Goal: Participate in discussion: Engage in conversation with other users on a specific topic

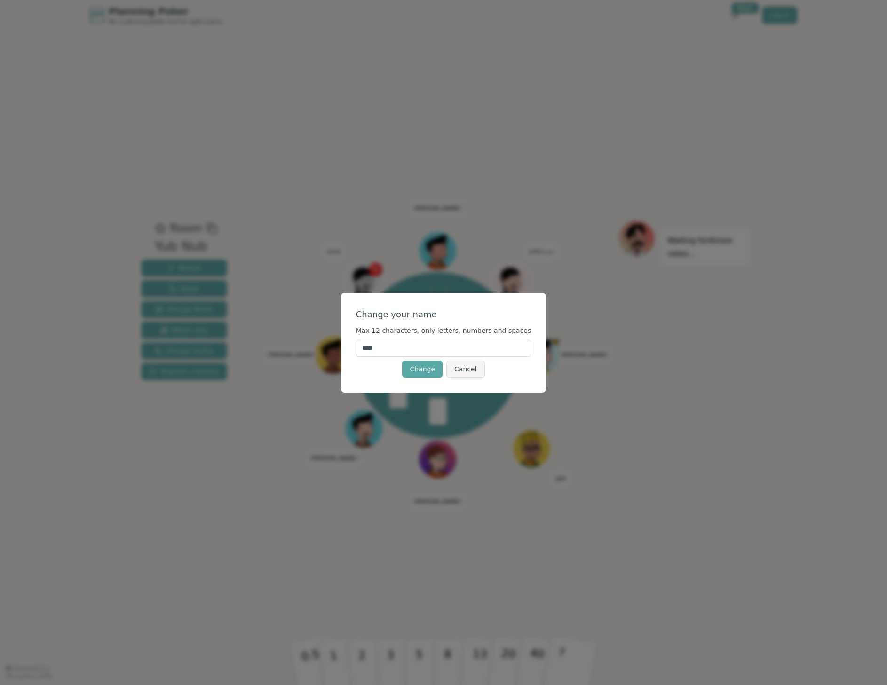
click at [395, 347] on input "****" at bounding box center [443, 348] width 175 height 17
type input "*"
click at [415, 373] on button "Change" at bounding box center [422, 369] width 40 height 17
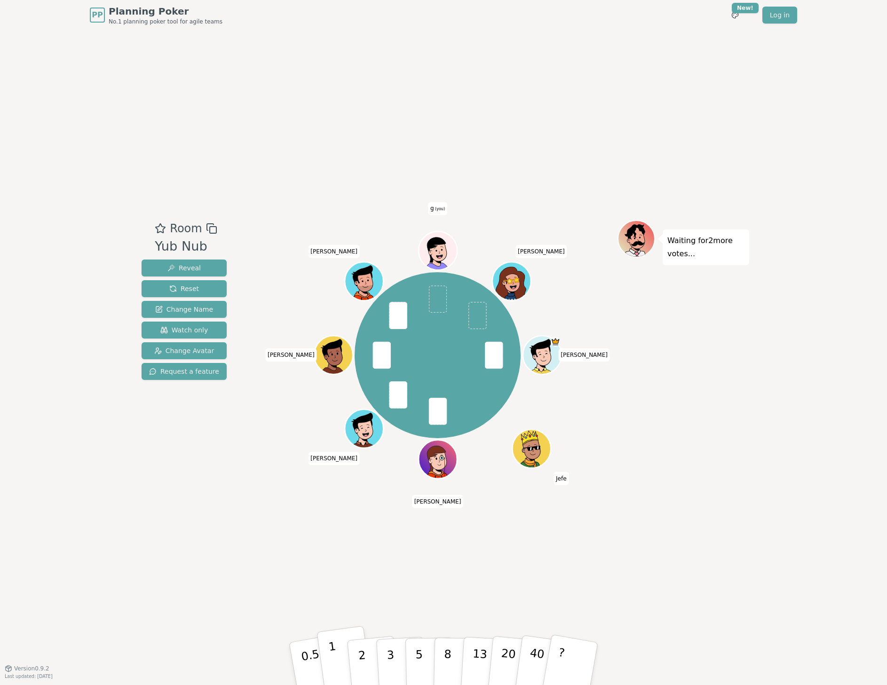
click at [339, 657] on button "1" at bounding box center [345, 664] width 56 height 76
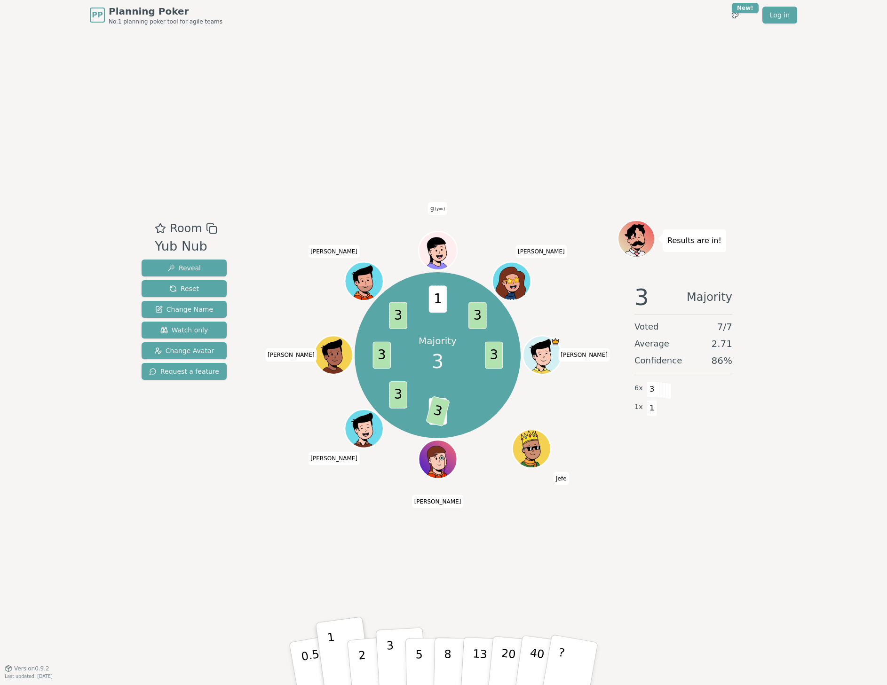
click at [383, 653] on button "3" at bounding box center [401, 663] width 51 height 73
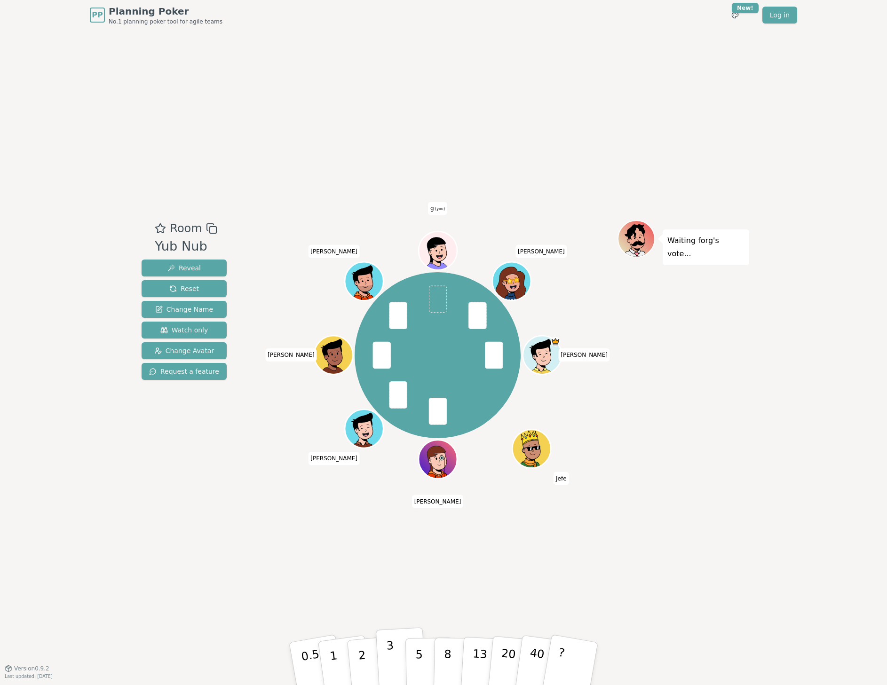
click at [391, 655] on button "3" at bounding box center [401, 663] width 51 height 73
click at [397, 653] on button "3" at bounding box center [401, 663] width 51 height 73
click at [415, 664] on button "5" at bounding box center [429, 663] width 48 height 71
click at [372, 577] on div "Room Yub Nub Reveal Reset Change Name Watch only Change Avatar Request a featur…" at bounding box center [443, 349] width 611 height 638
click at [418, 653] on button "5" at bounding box center [429, 663] width 48 height 71
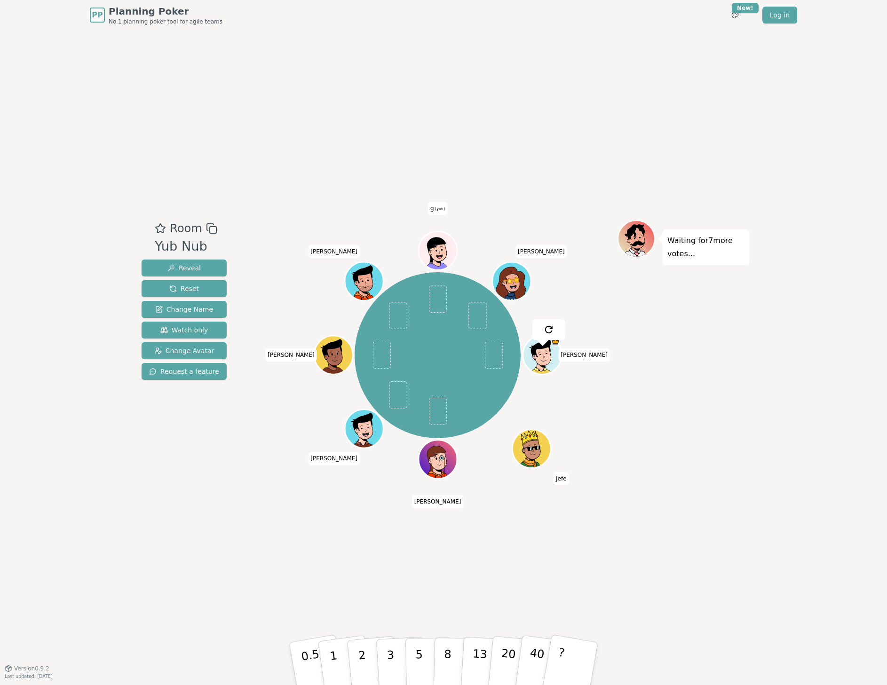
click at [285, 523] on div "Room Yub Nub Reveal Reset Change Name Watch only Change Avatar Request a featur…" at bounding box center [443, 349] width 611 height 638
click at [421, 653] on button "5" at bounding box center [429, 663] width 48 height 71
